Goal: Download file/media

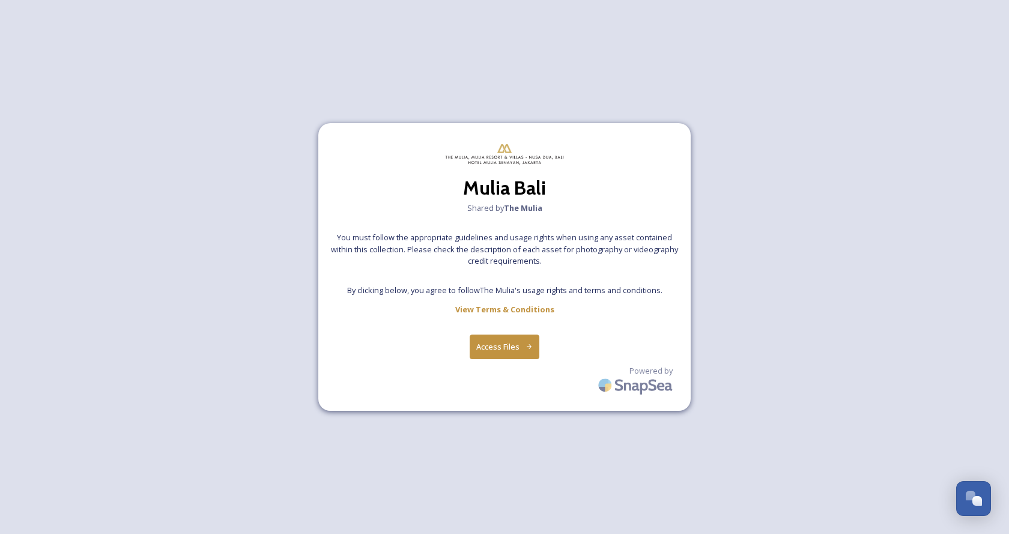
click at [487, 353] on button "Access Files" at bounding box center [505, 347] width 70 height 25
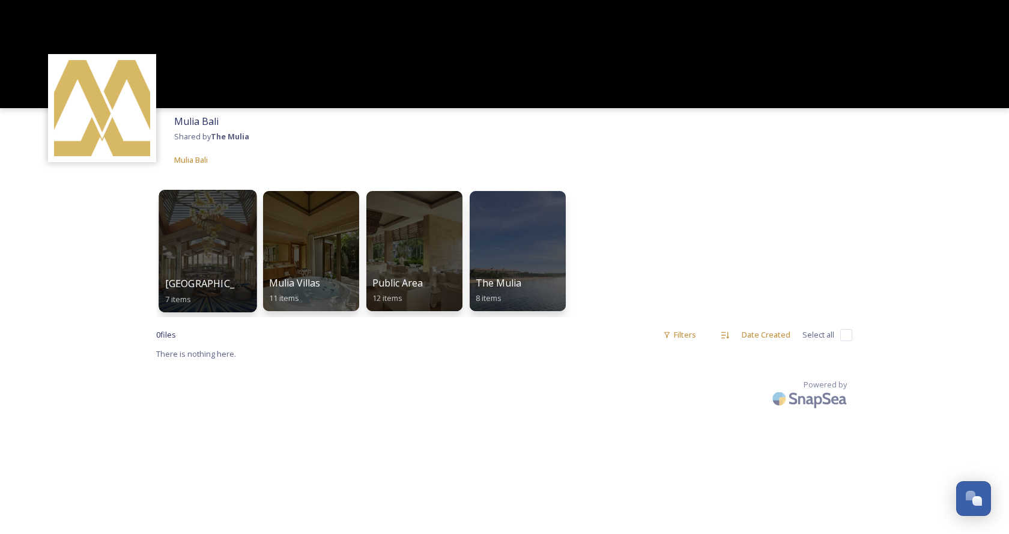
click at [232, 249] on div at bounding box center [208, 251] width 98 height 123
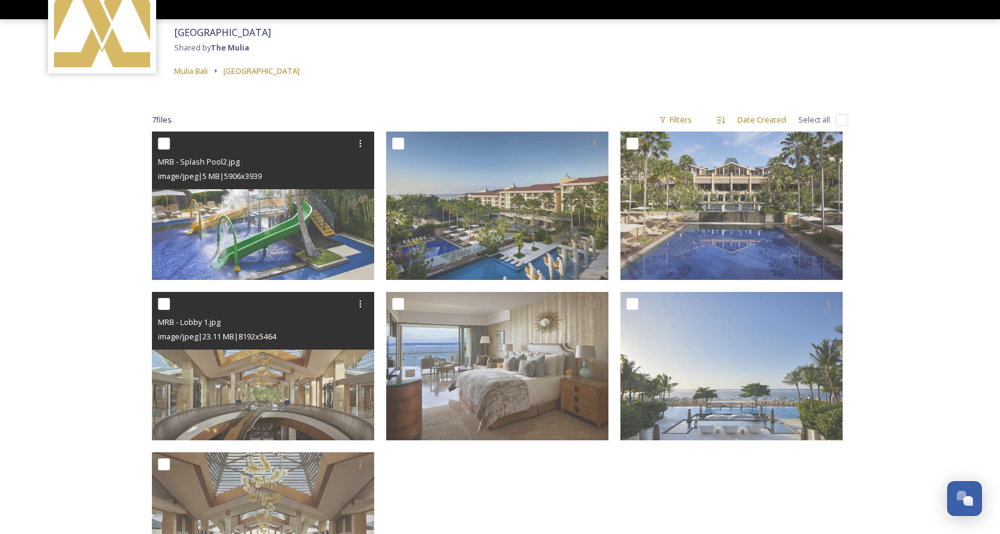
scroll to position [120, 0]
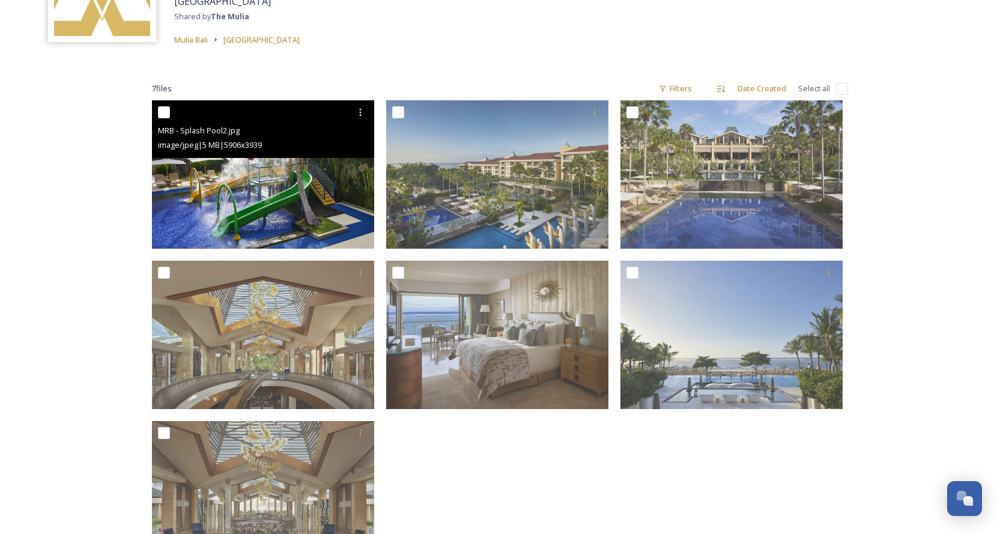
click at [326, 204] on img at bounding box center [263, 174] width 222 height 148
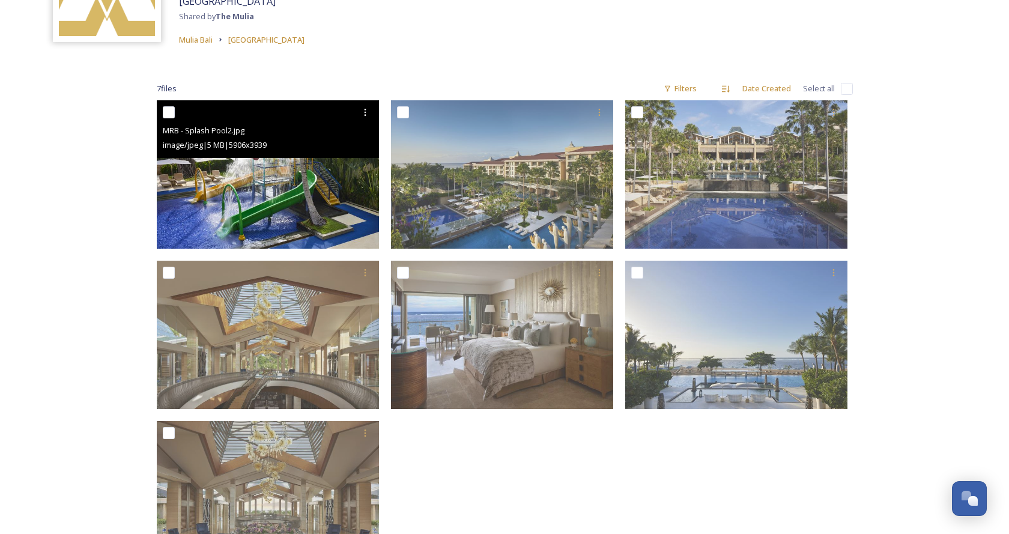
scroll to position [79, 0]
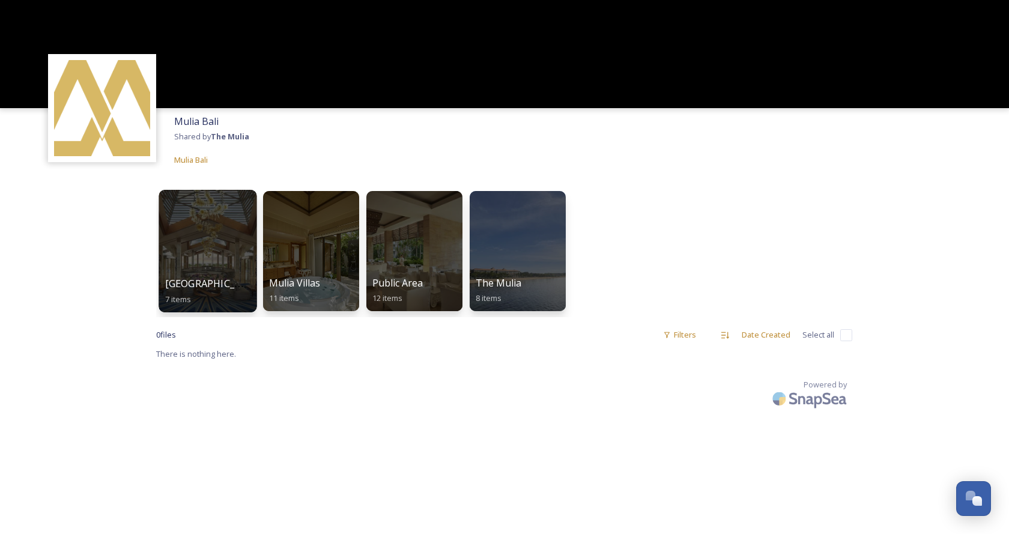
click at [225, 273] on div at bounding box center [208, 251] width 98 height 123
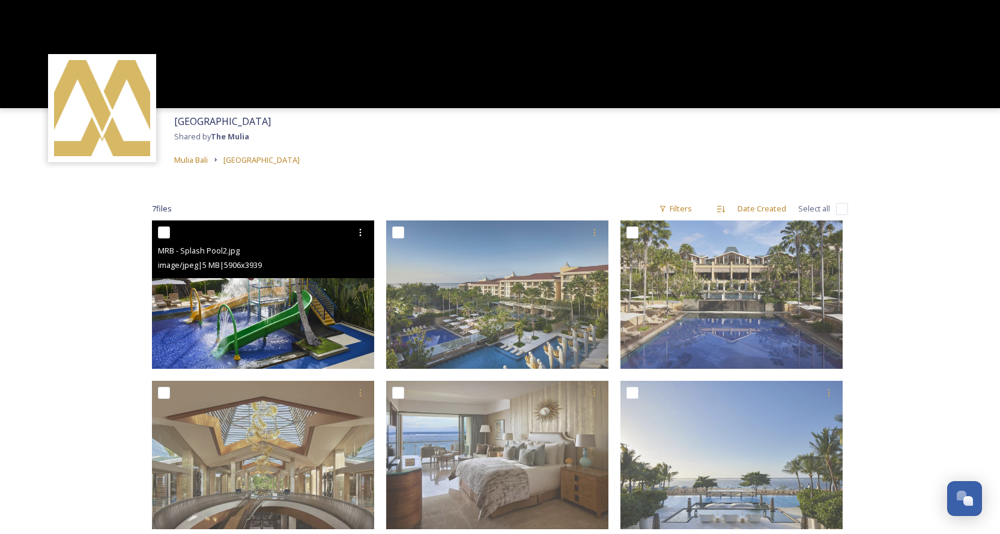
click at [273, 275] on div "MRB - Splash Pool2.jpg image/jpeg | 5 MB | 5906 x 3939" at bounding box center [263, 249] width 222 height 58
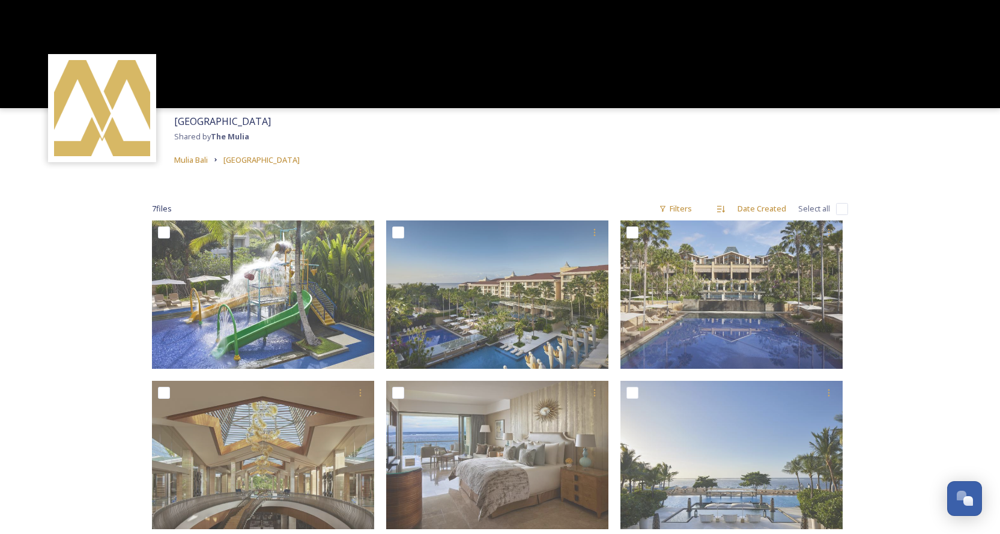
click at [841, 206] on input "checkbox" at bounding box center [842, 209] width 12 height 12
checkbox input "true"
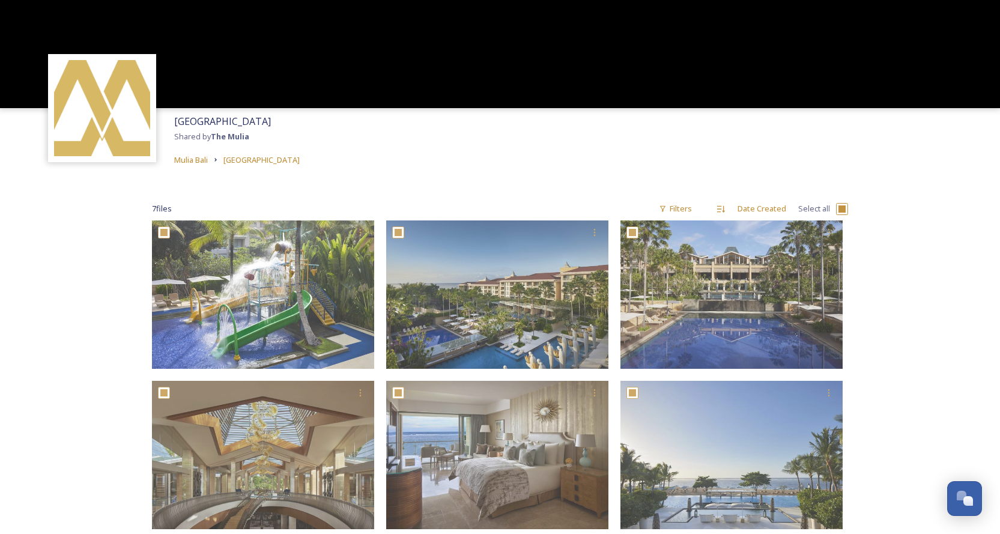
checkbox input "true"
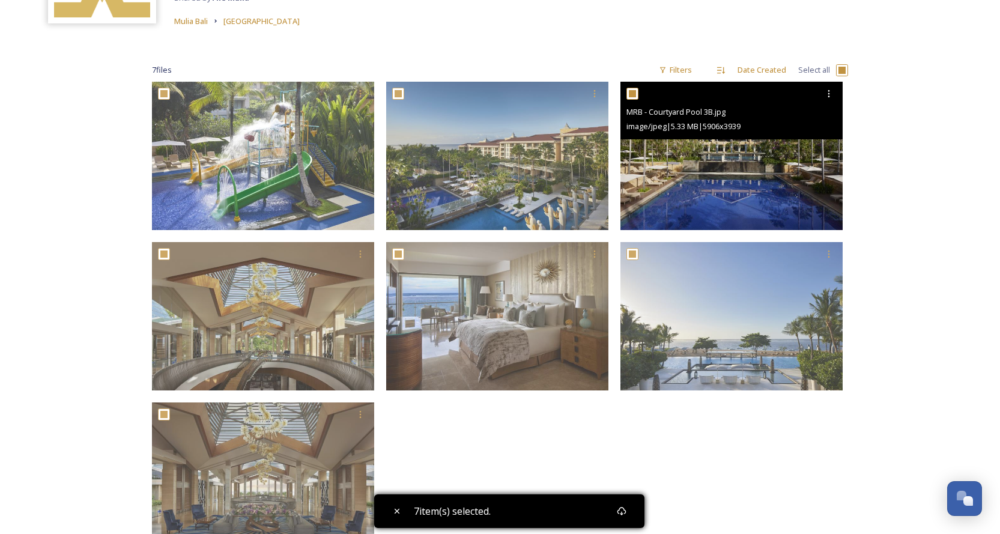
scroll to position [239, 0]
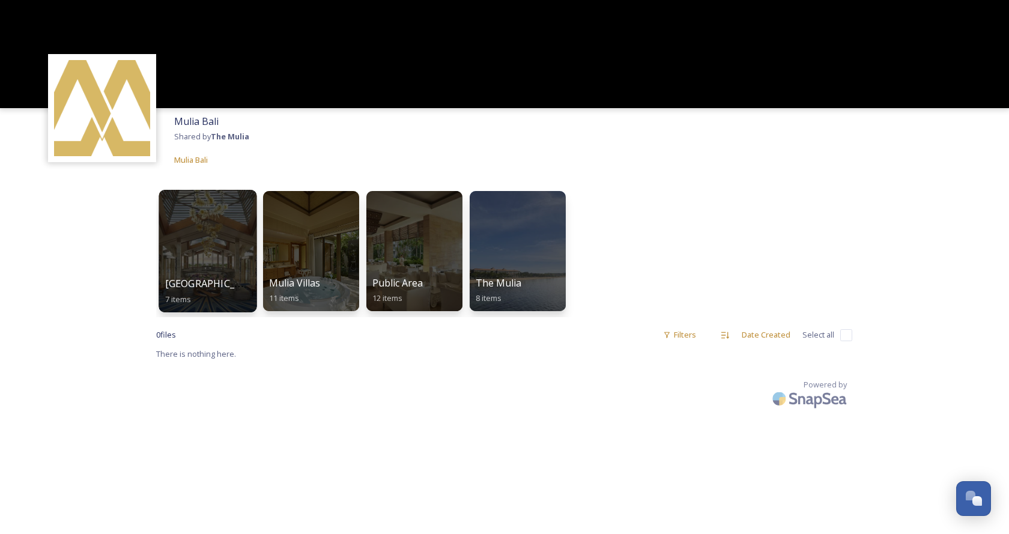
click at [217, 219] on div at bounding box center [208, 251] width 98 height 123
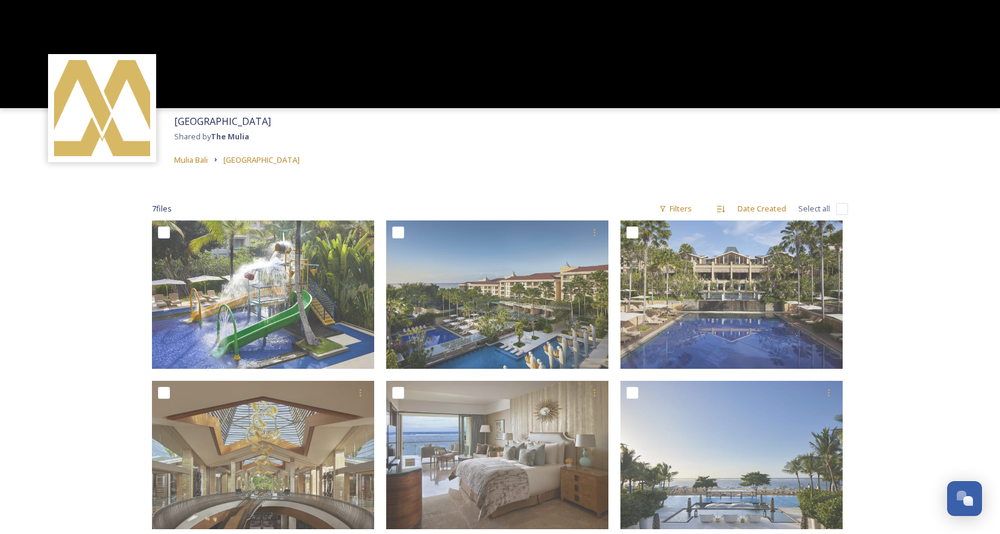
click at [843, 205] on input "checkbox" at bounding box center [842, 209] width 12 height 12
checkbox input "true"
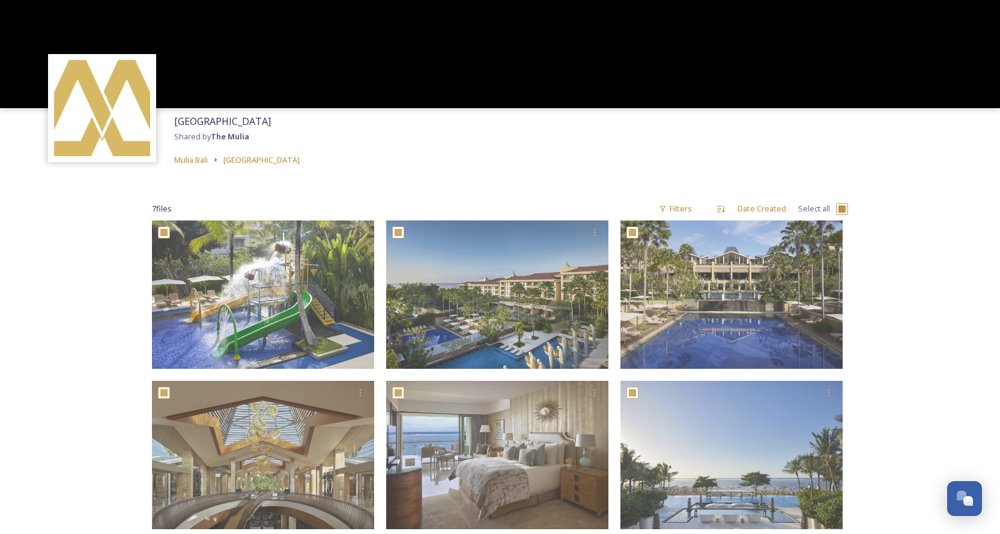
checkbox input "true"
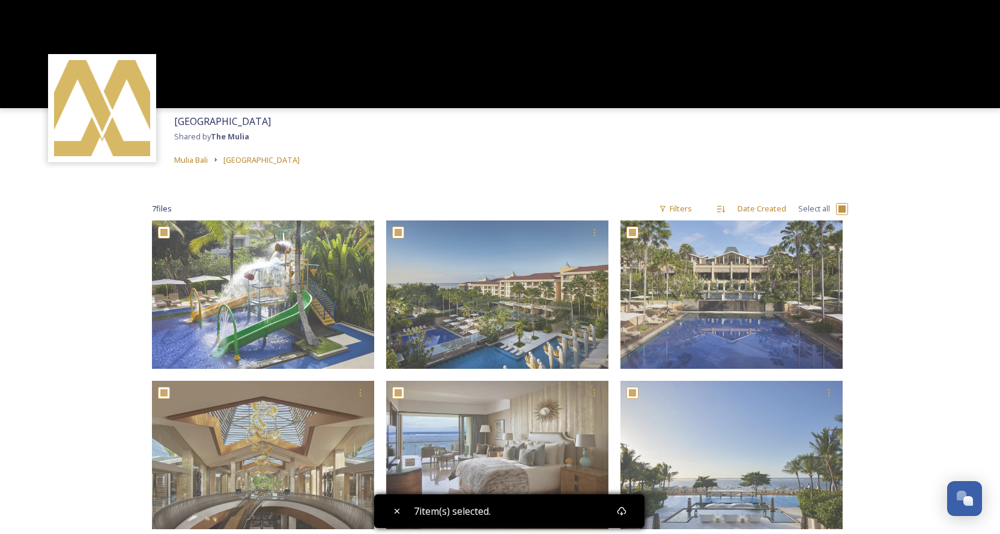
drag, startPoint x: 732, startPoint y: 290, endPoint x: 886, endPoint y: 225, distance: 167.1
click at [886, 225] on div "[GEOGRAPHIC_DATA] Shared by The Mulia Mulia [GEOGRAPHIC_DATA] 7 file s Filters …" at bounding box center [500, 387] width 1000 height 774
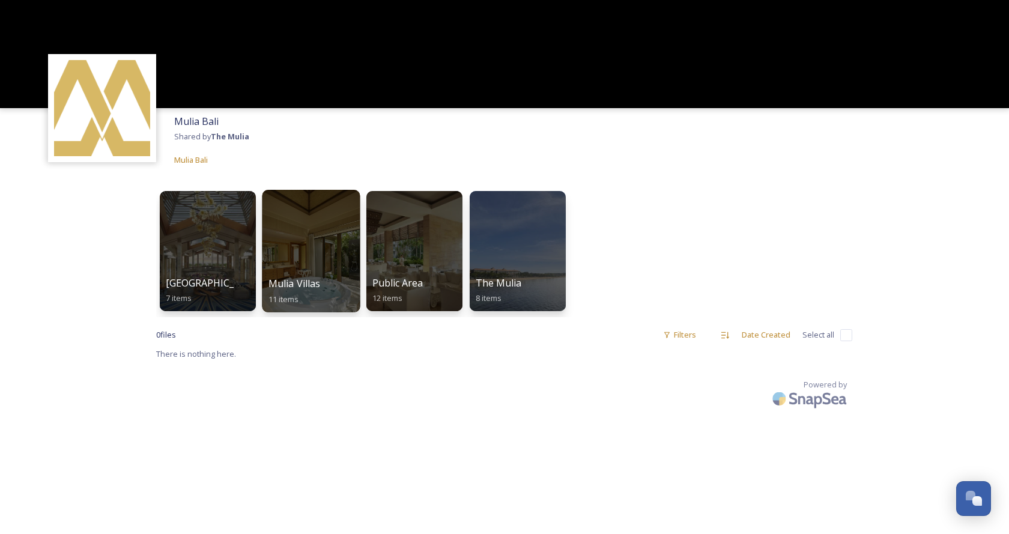
click at [308, 258] on div at bounding box center [311, 251] width 98 height 123
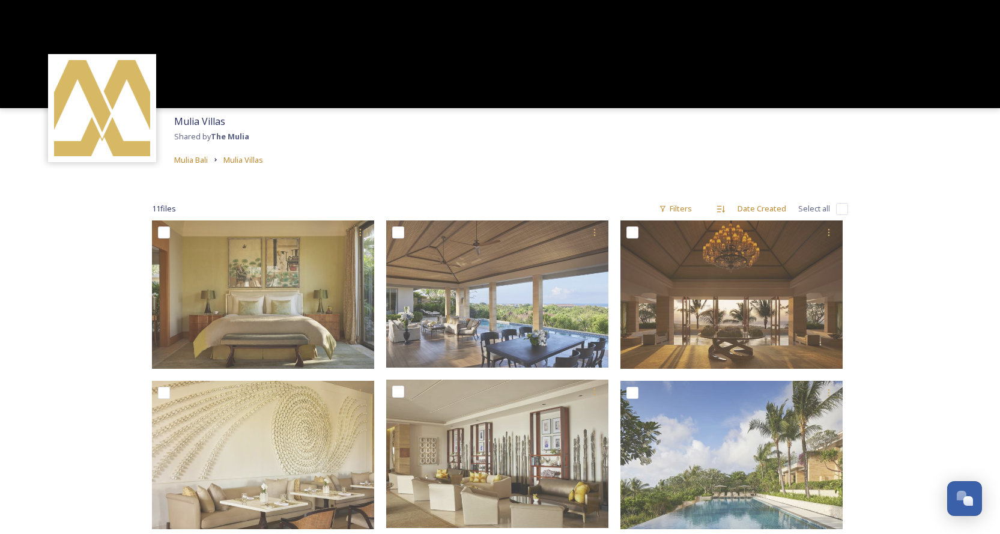
click at [811, 207] on span "Select all" at bounding box center [814, 208] width 32 height 11
click at [839, 207] on input "checkbox" at bounding box center [842, 209] width 12 height 12
checkbox input "true"
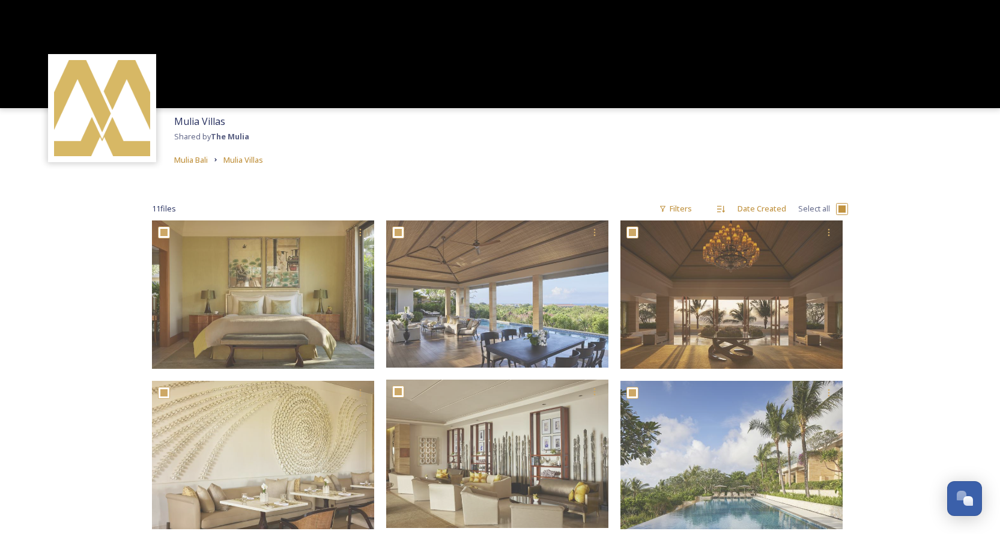
checkbox input "true"
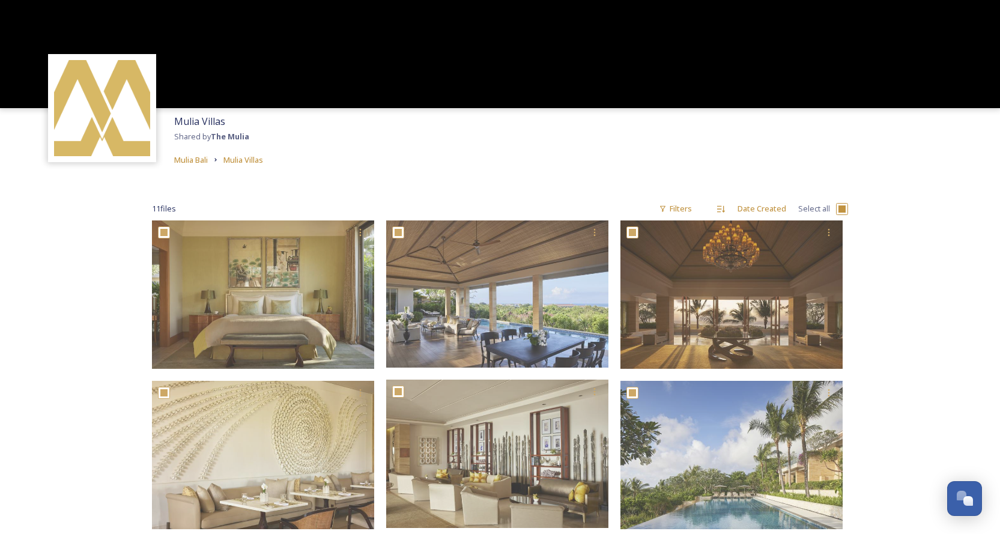
checkbox input "true"
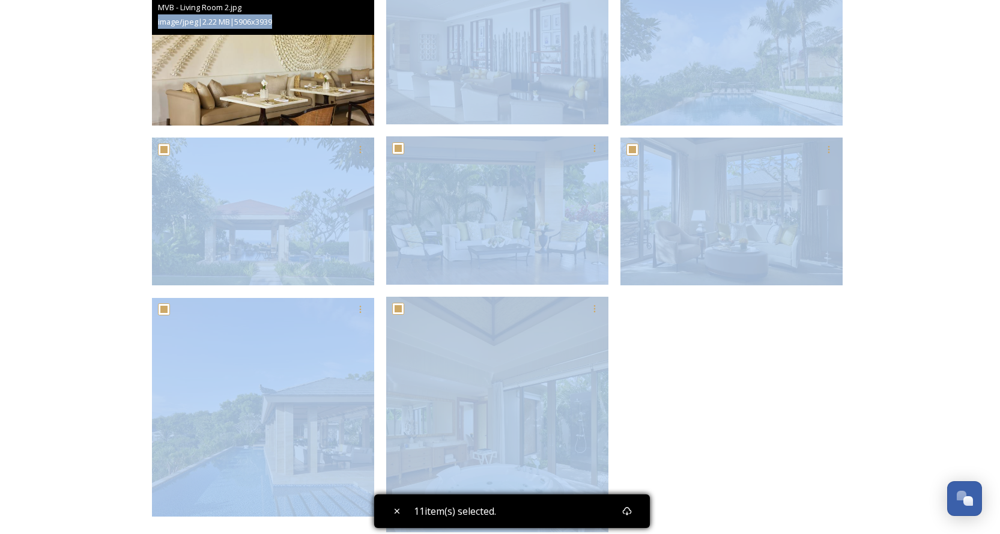
scroll to position [362, 0]
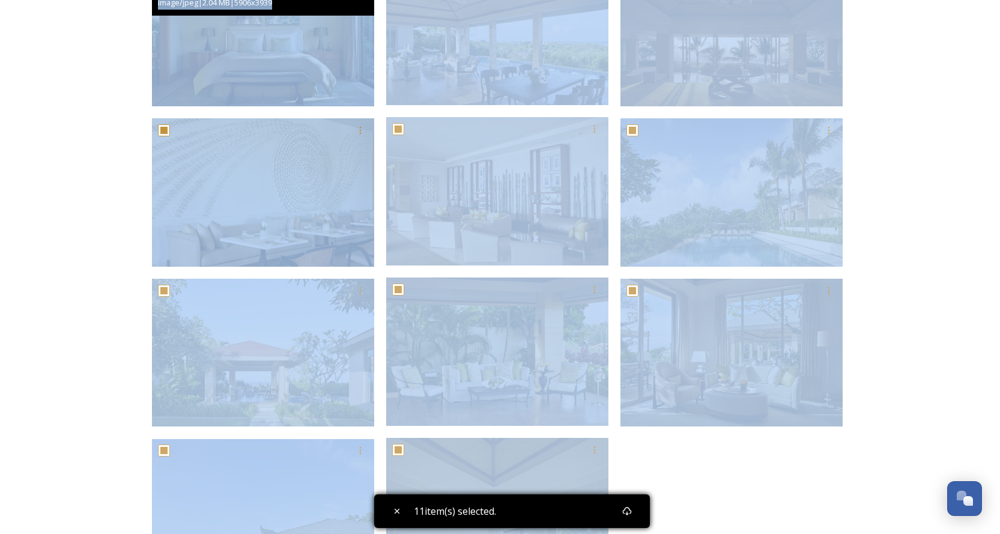
drag, startPoint x: 769, startPoint y: 356, endPoint x: 183, endPoint y: 49, distance: 661.4
click at [183, 49] on div "MVB - Villa Bedroom2.jpg image/jpeg | 2.04 MB | 5906 x 3939" at bounding box center [500, 318] width 697 height 721
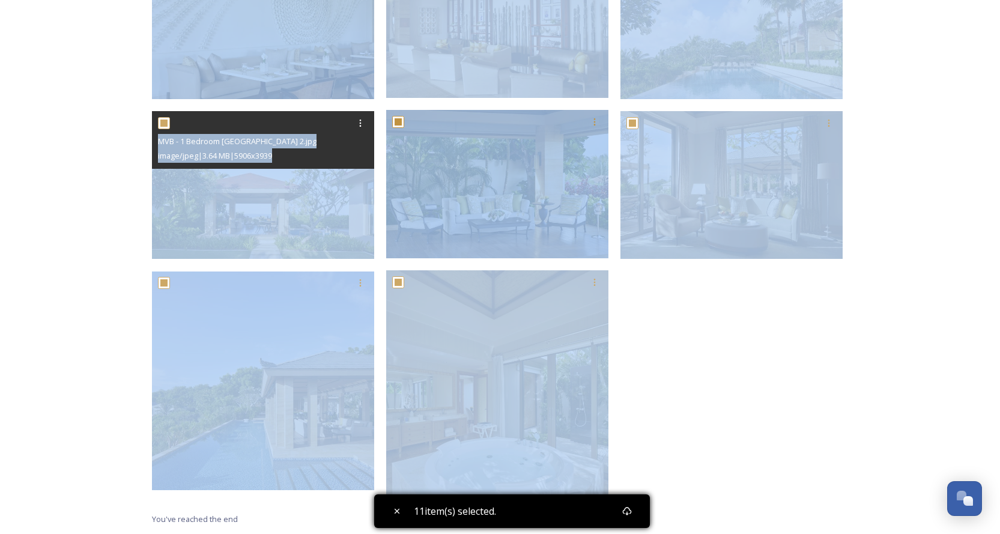
scroll to position [443, 0]
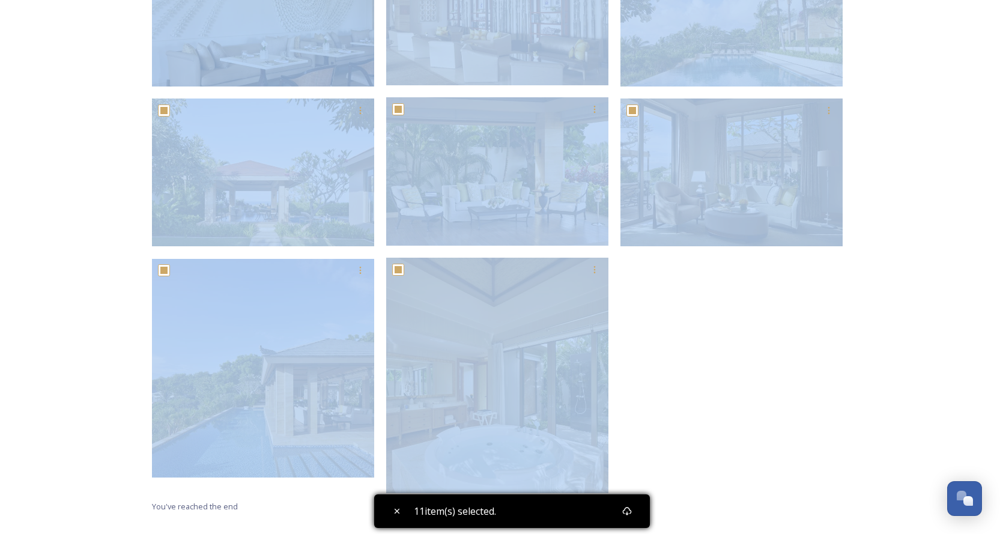
click at [831, 426] on div at bounding box center [734, 138] width 228 height 721
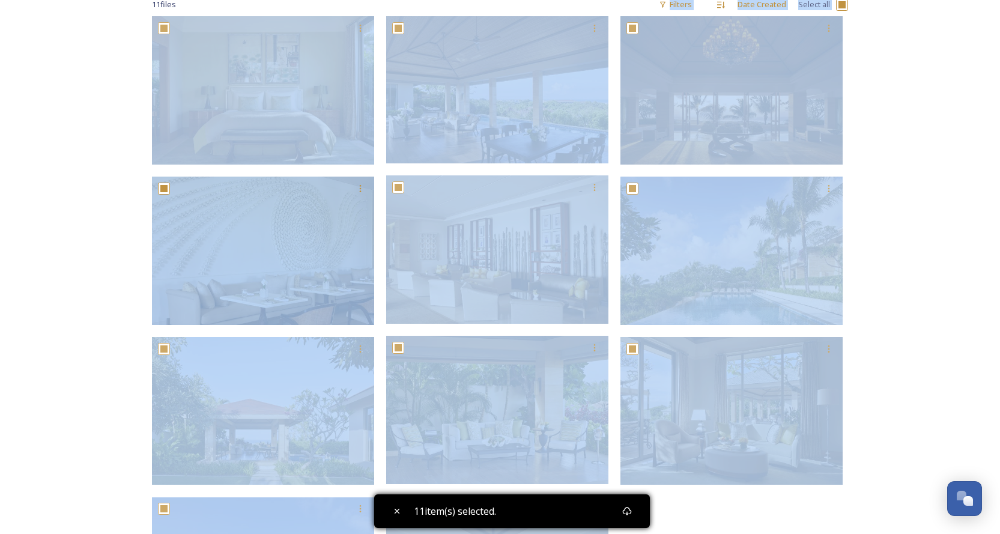
scroll to position [152, 0]
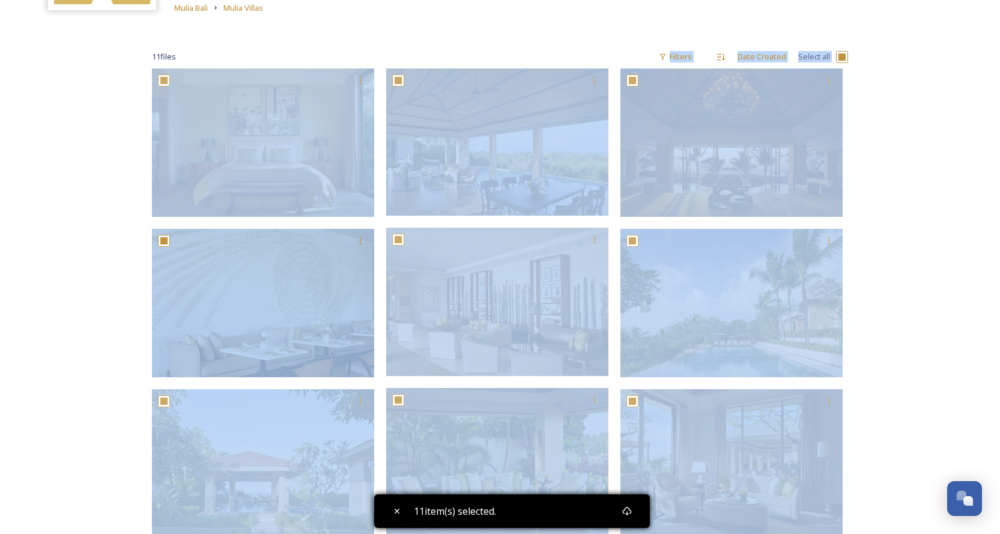
drag, startPoint x: 811, startPoint y: 415, endPoint x: 306, endPoint y: 62, distance: 615.5
click at [308, 59] on div "11 file s Filters Date Created Select all You've reached the end 11 item(s) sel…" at bounding box center [500, 444] width 721 height 847
click at [936, 169] on div "Mulia Villas Shared by The Mulia Mulia Bali Mulia Villas 11 file s Filters Date…" at bounding box center [500, 358] width 1000 height 1020
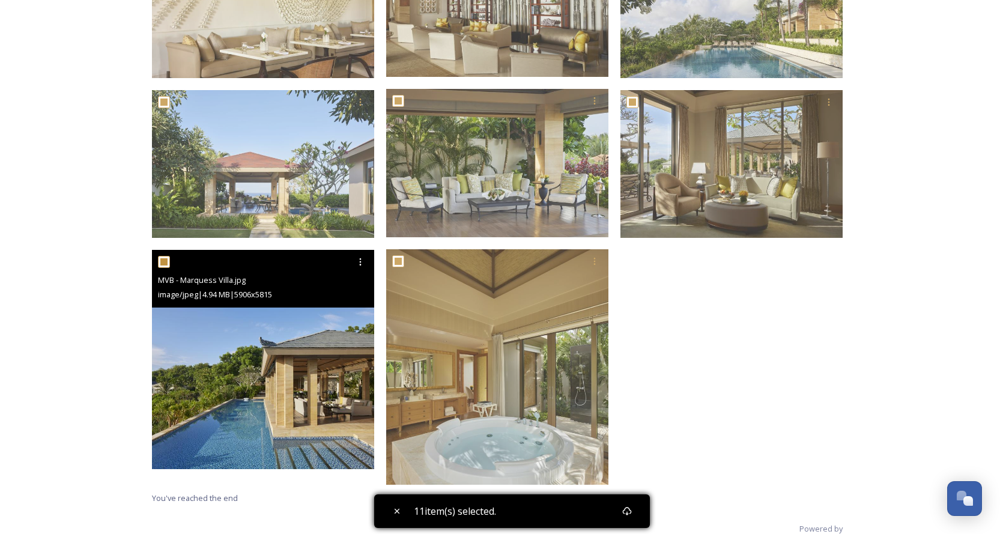
scroll to position [452, 0]
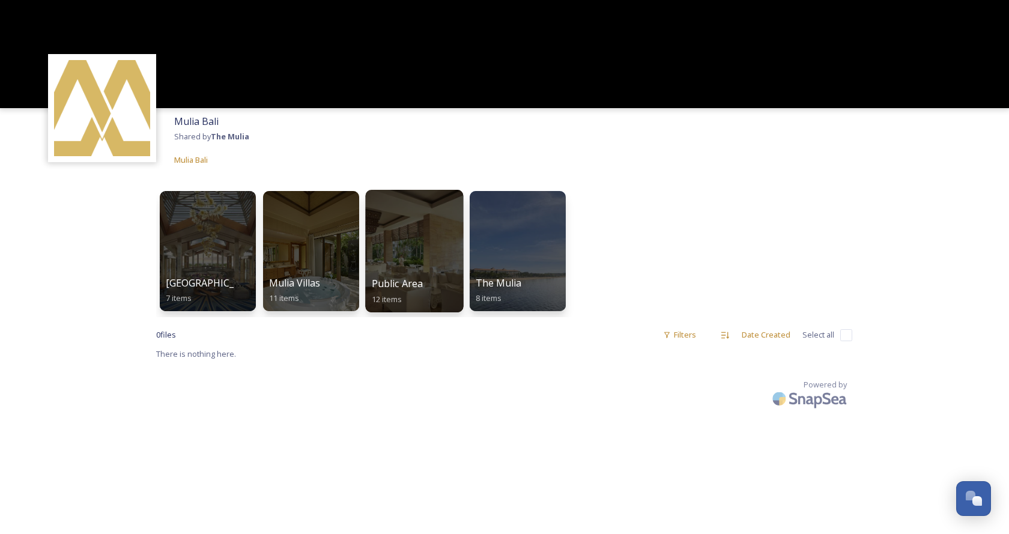
click at [399, 217] on div at bounding box center [414, 251] width 98 height 123
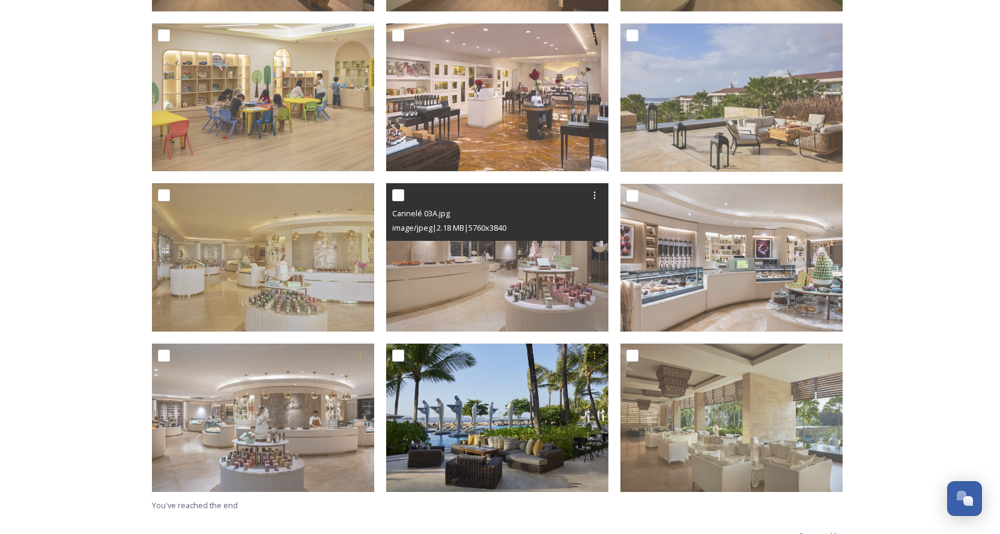
scroll to position [360, 0]
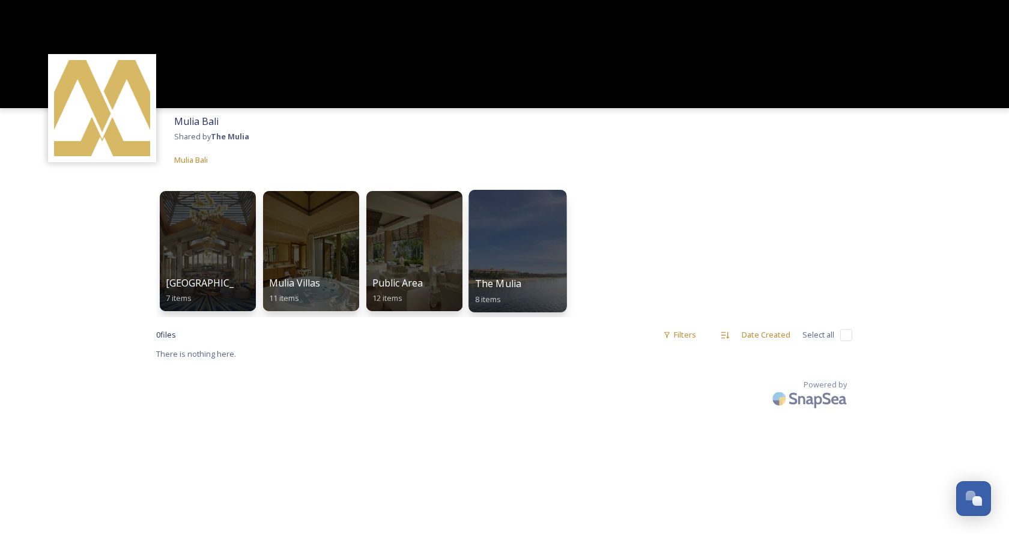
click at [517, 235] on div at bounding box center [517, 251] width 98 height 123
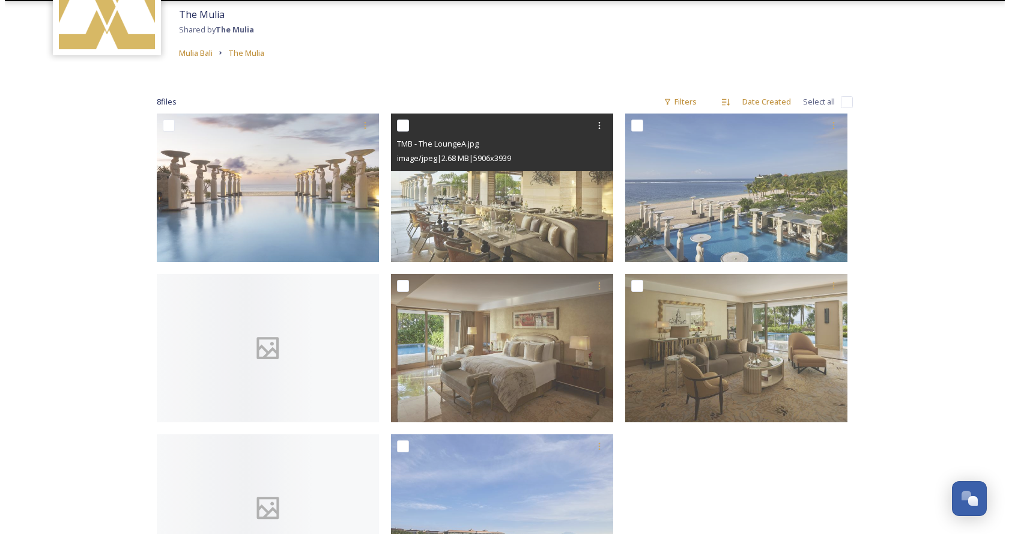
scroll to position [120, 0]
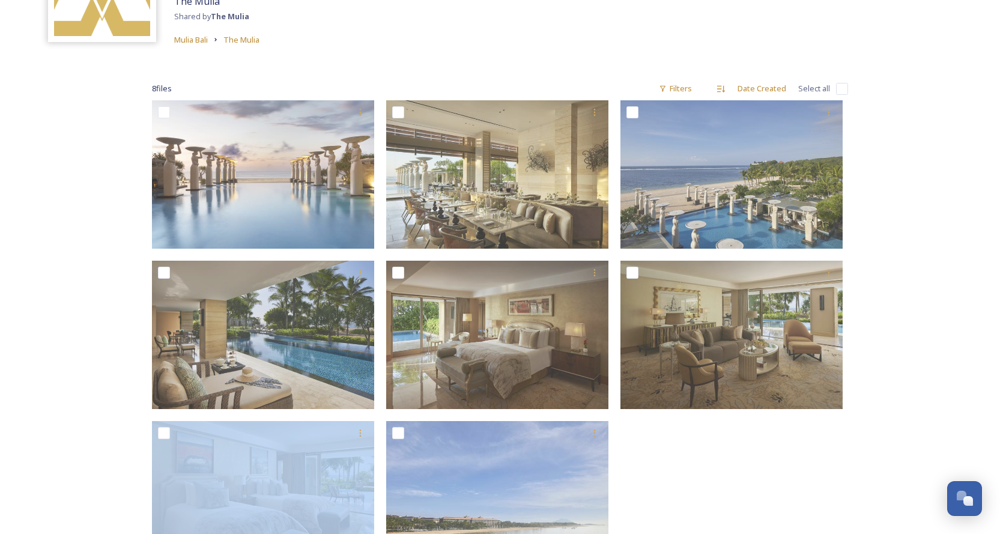
drag, startPoint x: 304, startPoint y: 301, endPoint x: -414, endPoint y: 450, distance: 733.2
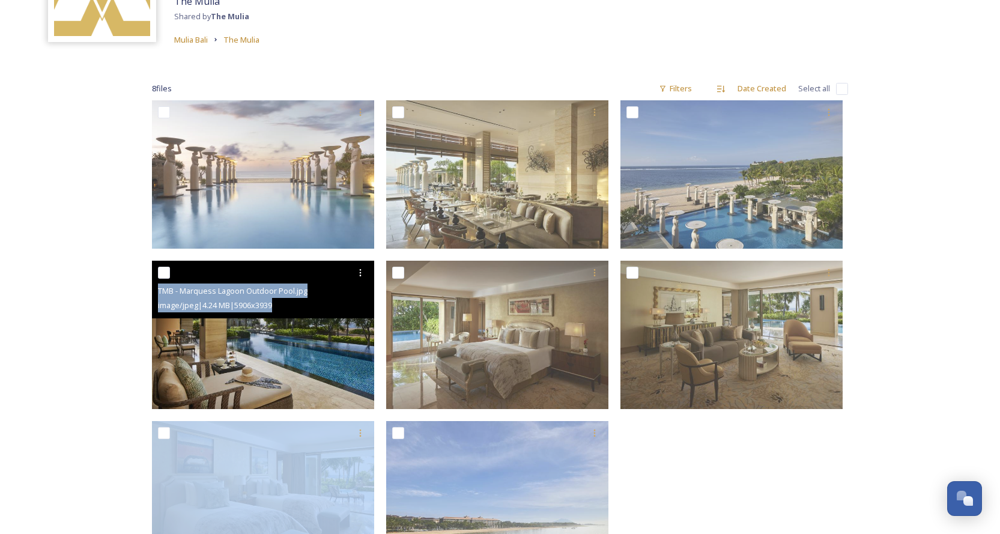
click at [216, 335] on img at bounding box center [263, 335] width 222 height 148
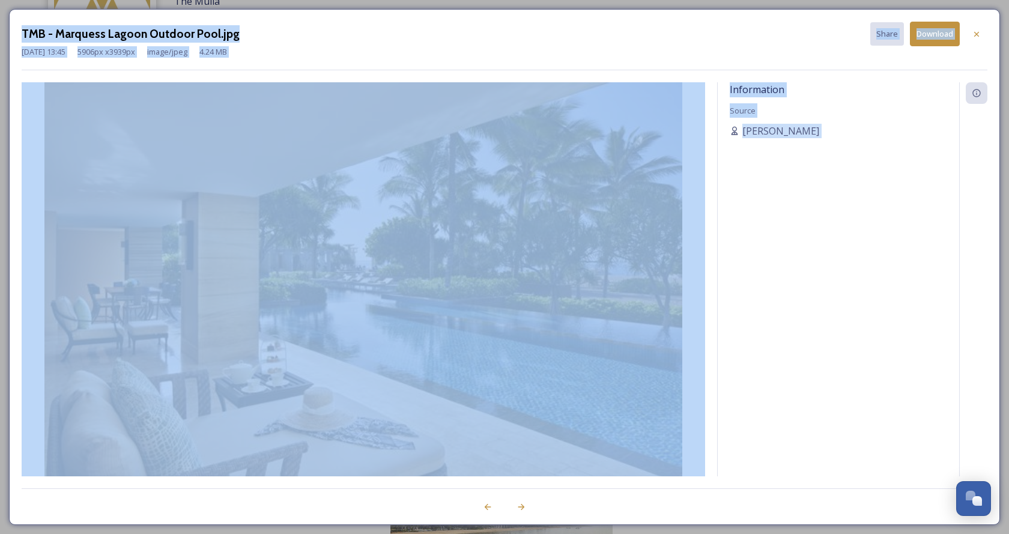
click at [216, 335] on img at bounding box center [364, 295] width 684 height 426
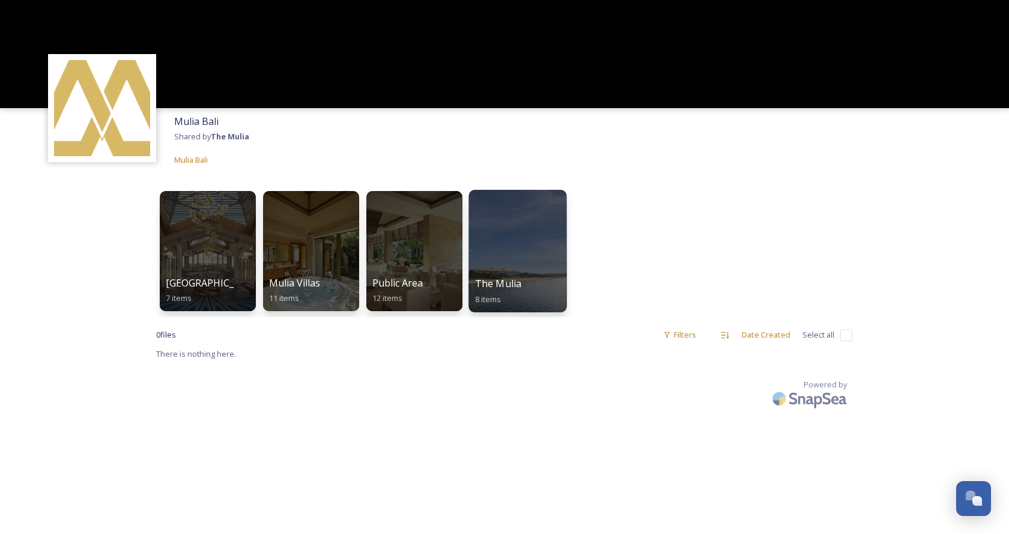
click at [546, 253] on div at bounding box center [517, 251] width 98 height 123
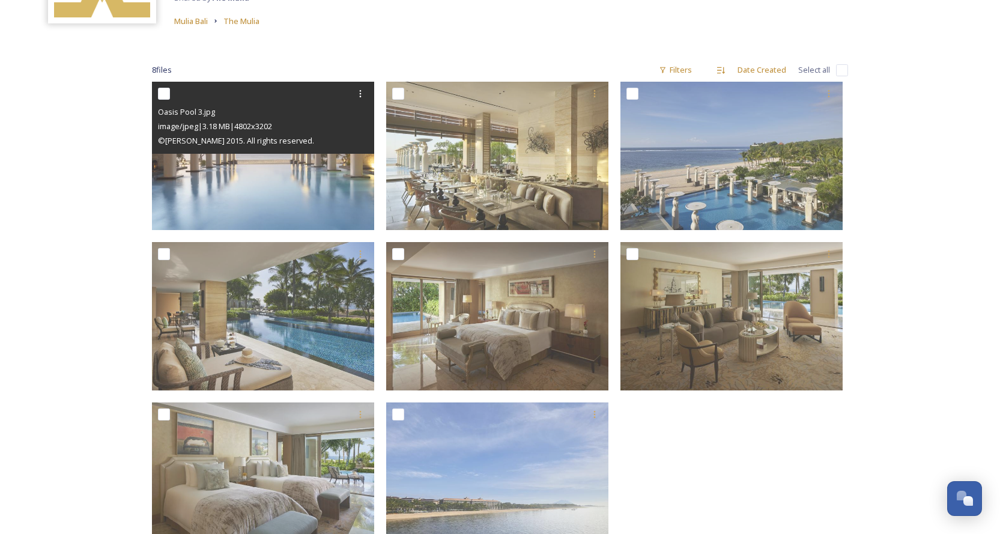
scroll to position [238, 0]
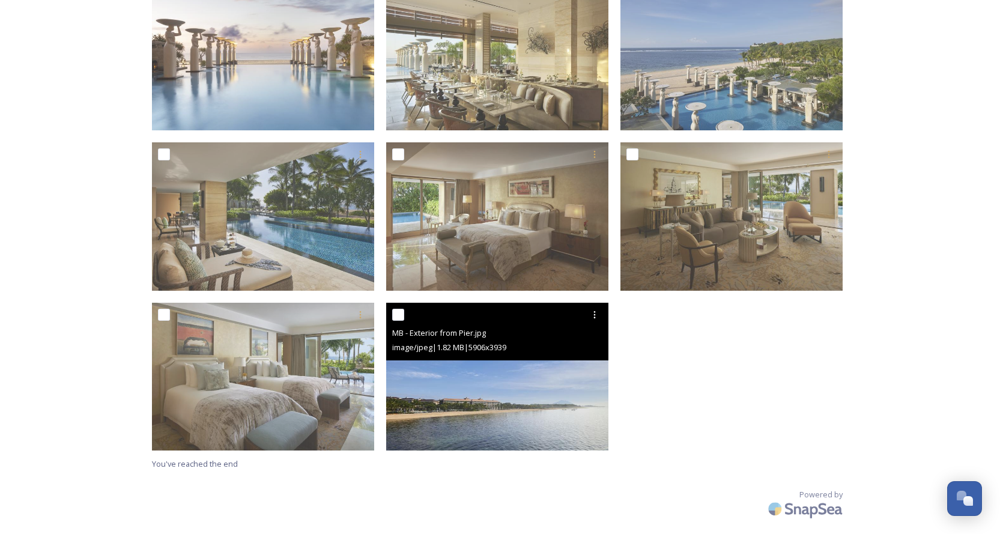
click at [533, 407] on img at bounding box center [497, 377] width 222 height 148
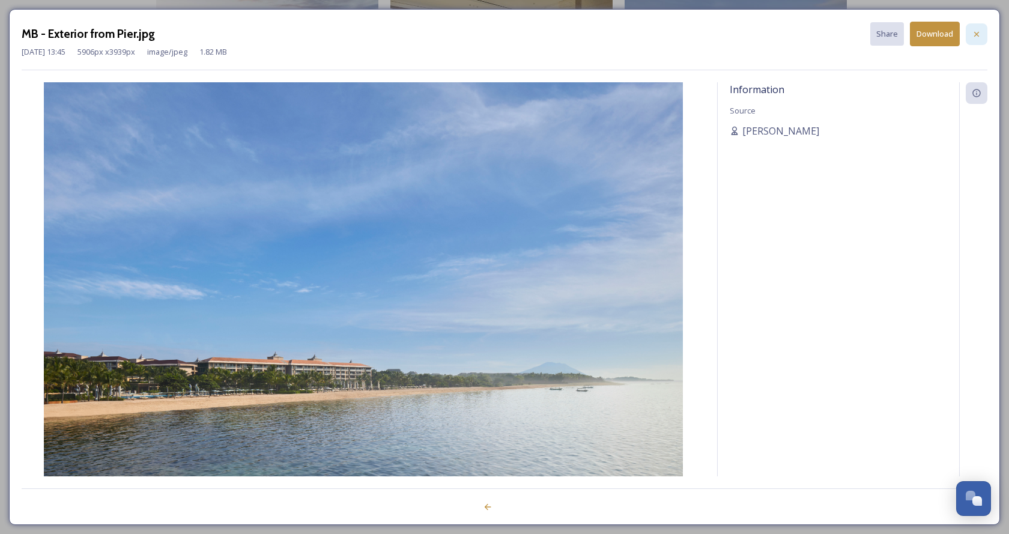
click at [972, 31] on icon at bounding box center [977, 34] width 10 height 10
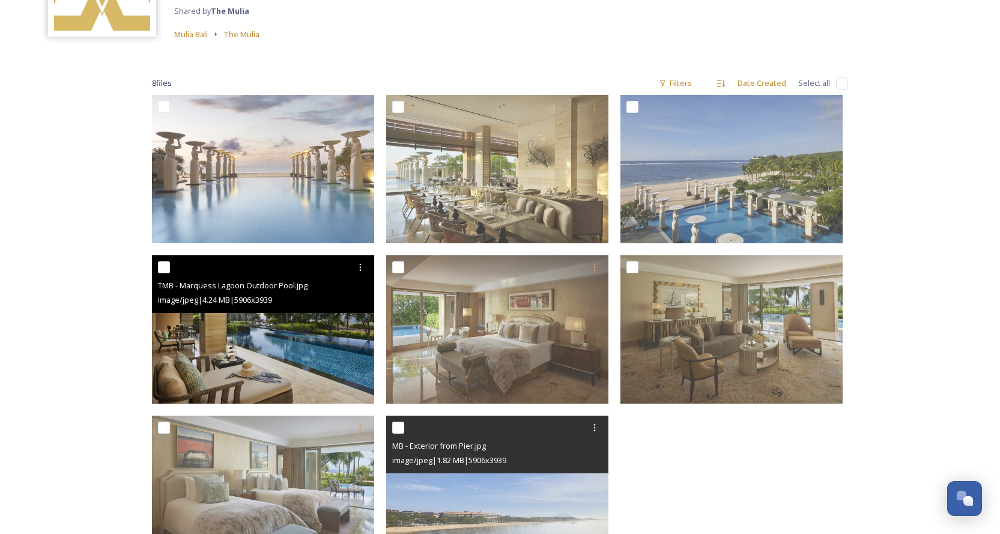
scroll to position [58, 0]
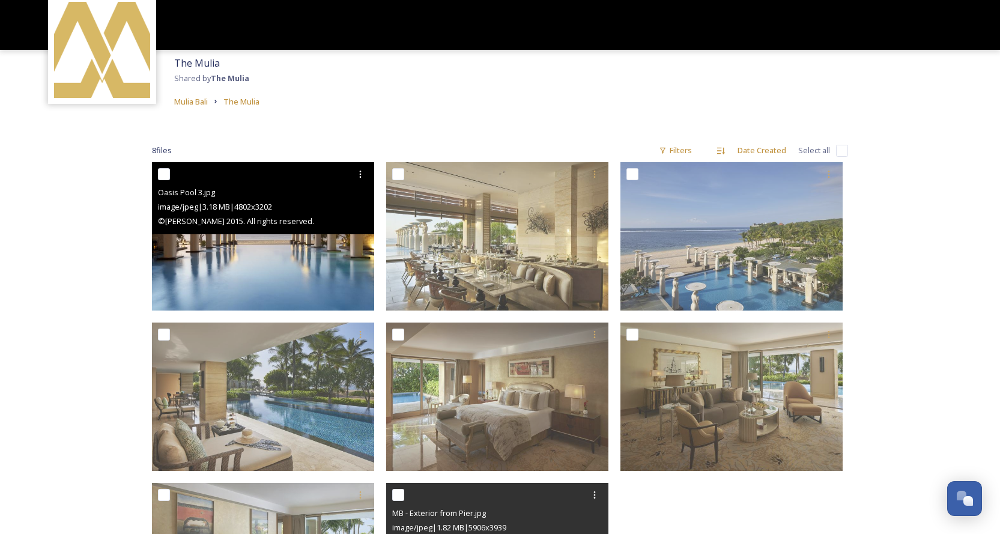
click at [289, 257] on img at bounding box center [263, 236] width 222 height 148
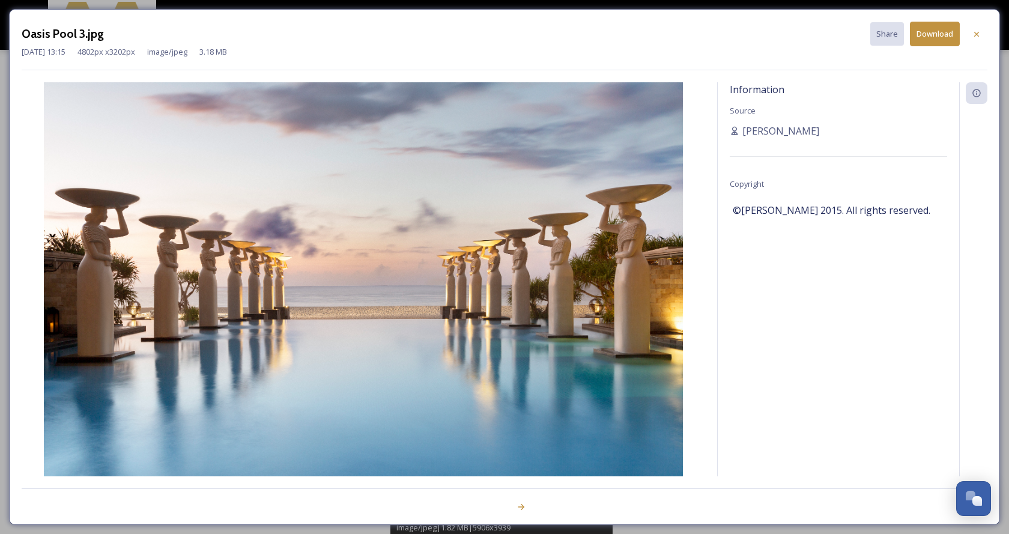
click at [953, 35] on button "Download" at bounding box center [935, 34] width 50 height 25
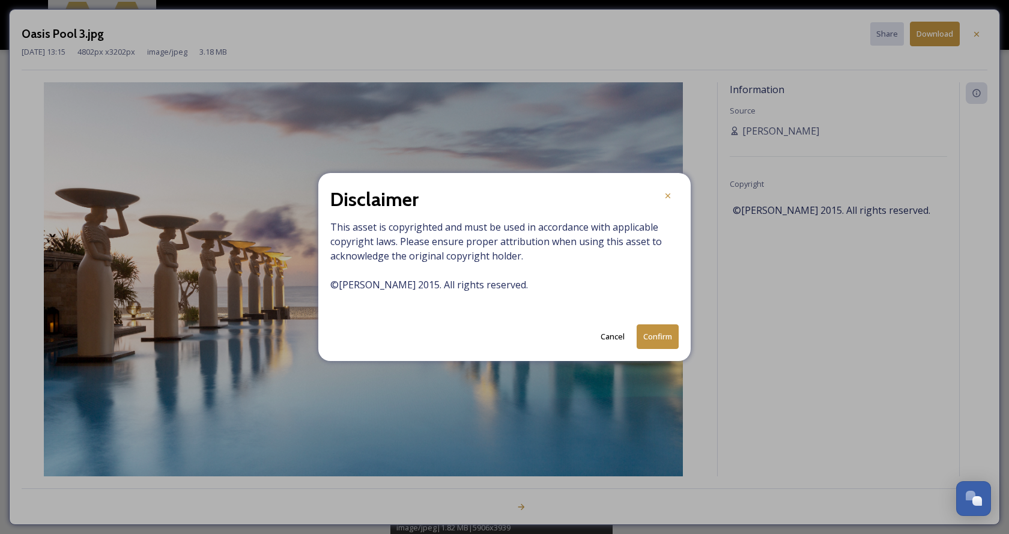
click at [649, 336] on button "Confirm" at bounding box center [658, 336] width 42 height 25
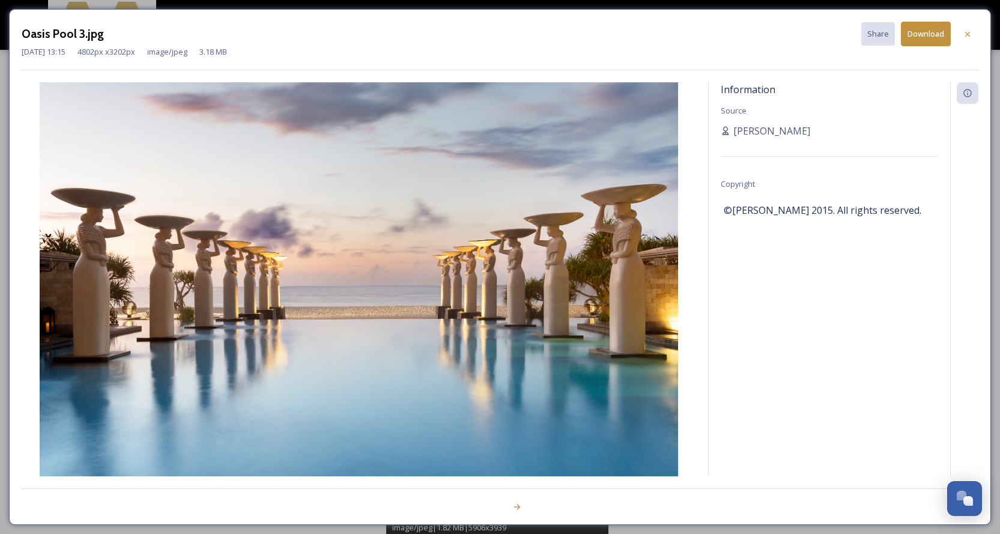
click at [526, 200] on img at bounding box center [359, 295] width 675 height 426
click at [973, 35] on div at bounding box center [968, 34] width 22 height 22
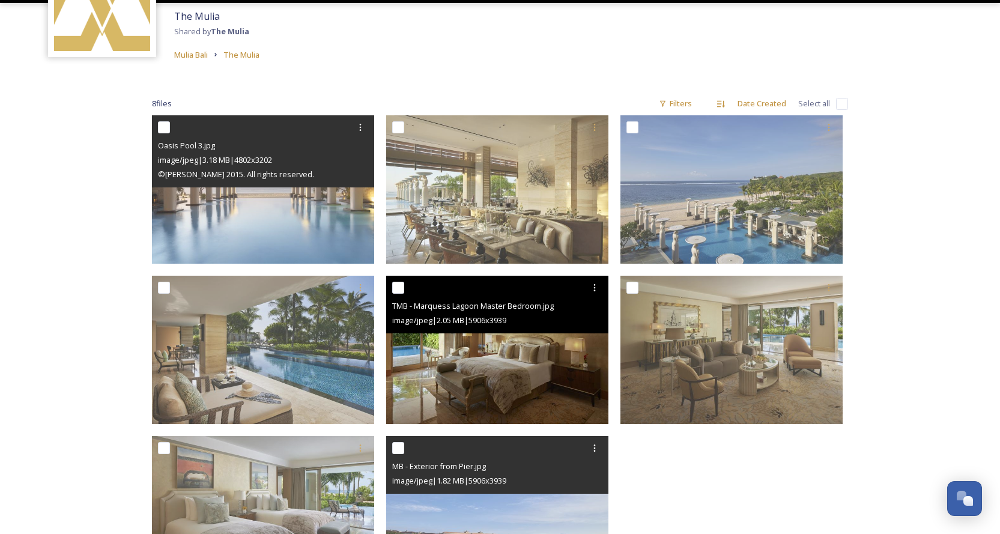
scroll to position [178, 0]
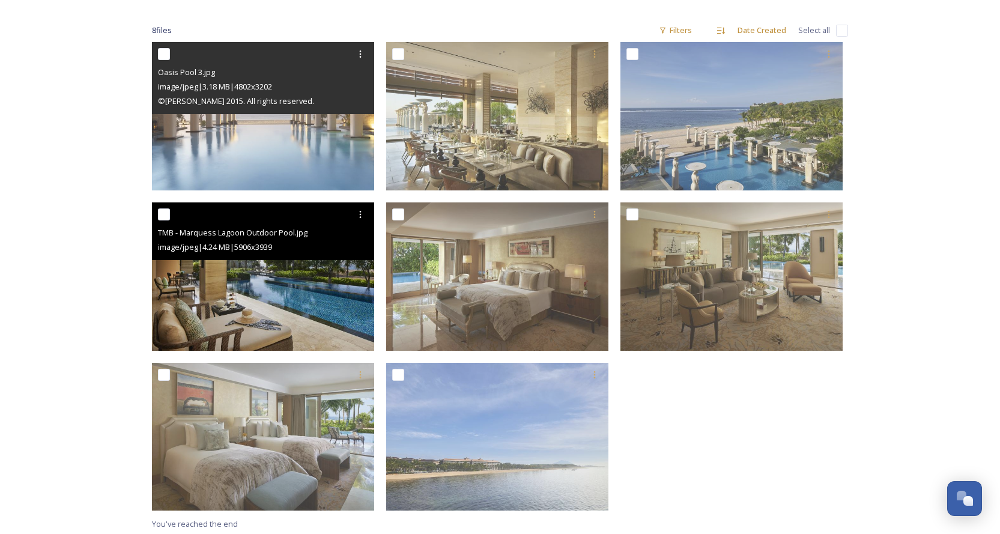
click at [287, 316] on img at bounding box center [263, 276] width 222 height 148
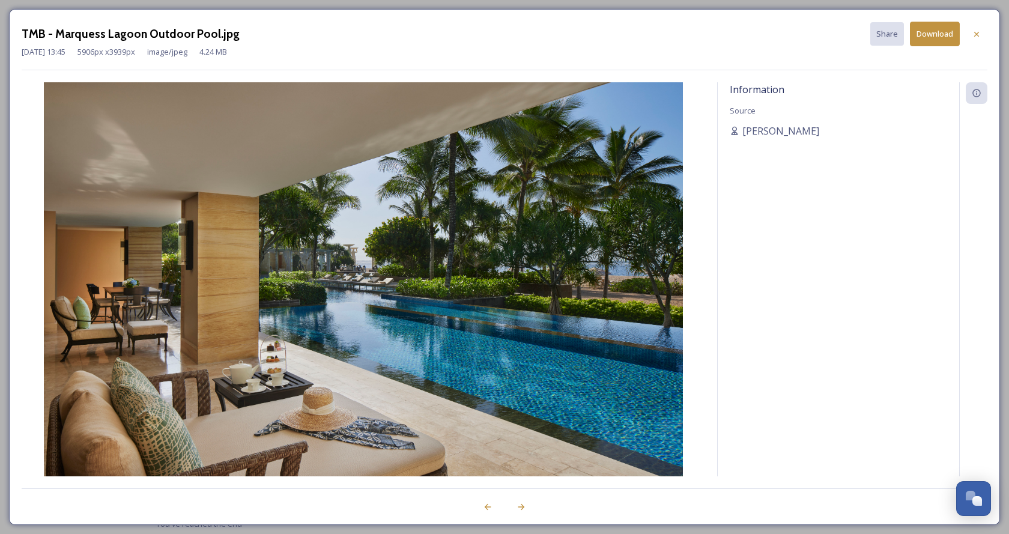
click at [560, 36] on div "TMB - Marquess Lagoon Outdoor Pool.jpg Share Download" at bounding box center [505, 34] width 966 height 25
click at [977, 27] on div at bounding box center [977, 34] width 22 height 22
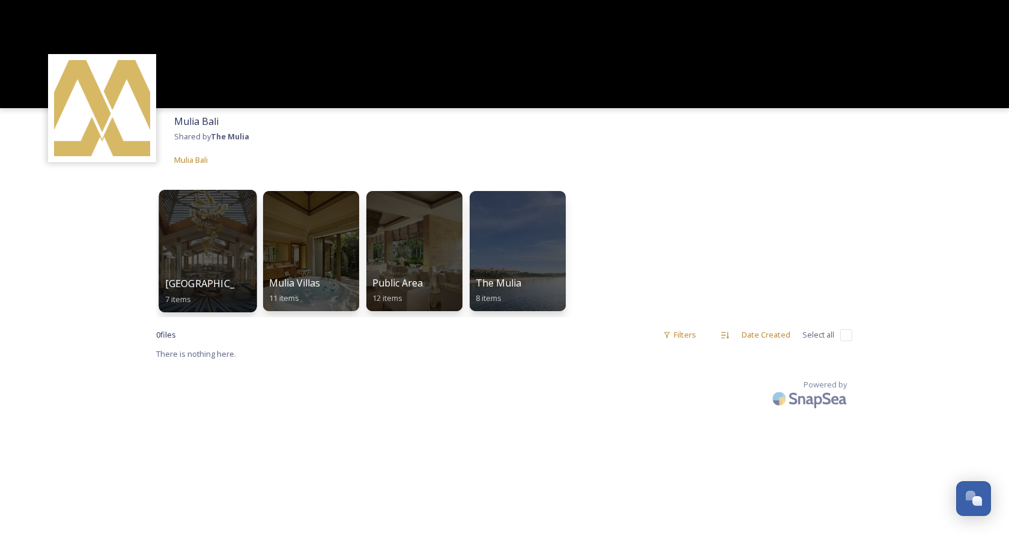
click at [207, 259] on div at bounding box center [208, 251] width 98 height 123
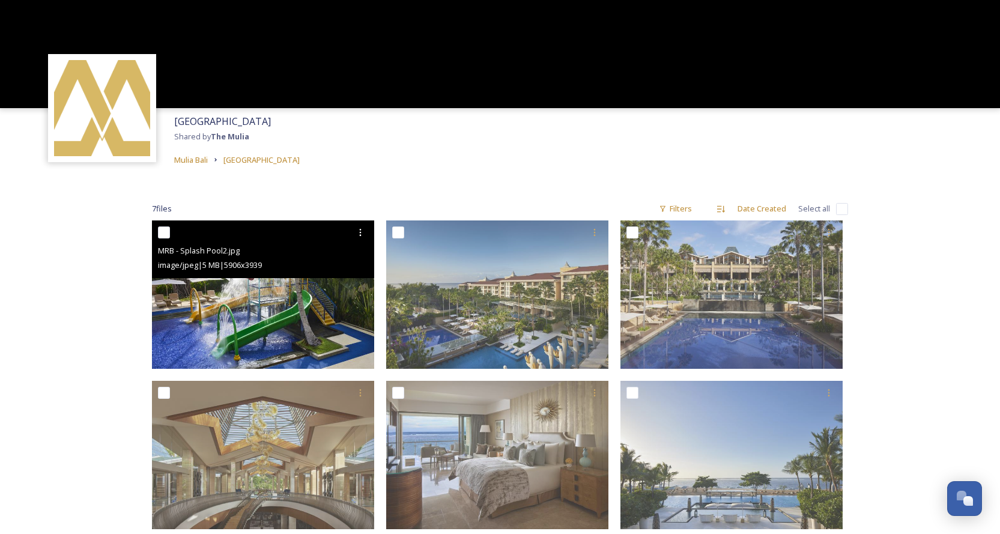
scroll to position [120, 0]
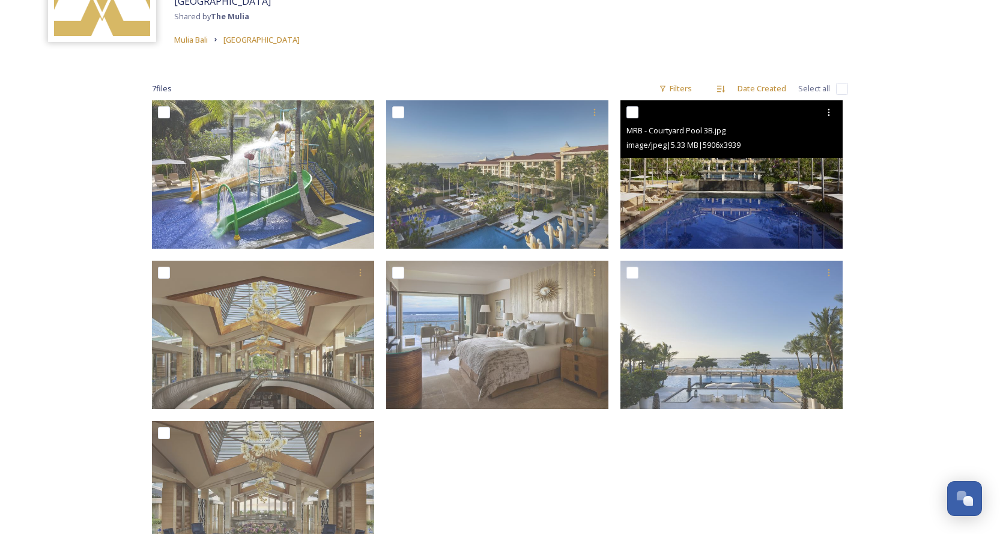
click at [719, 190] on img at bounding box center [731, 174] width 222 height 148
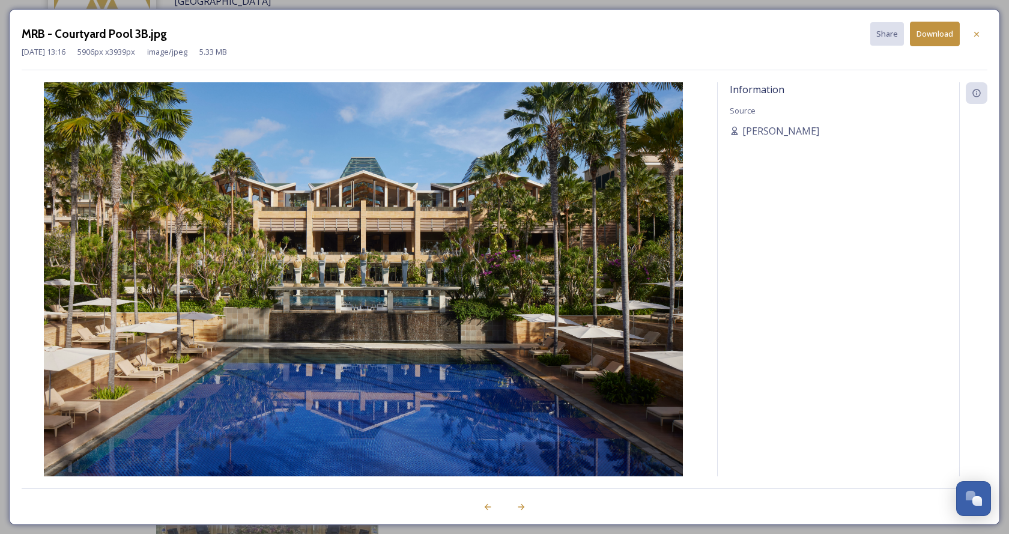
click at [975, 30] on icon at bounding box center [977, 34] width 10 height 10
